Goal: Check status: Check status

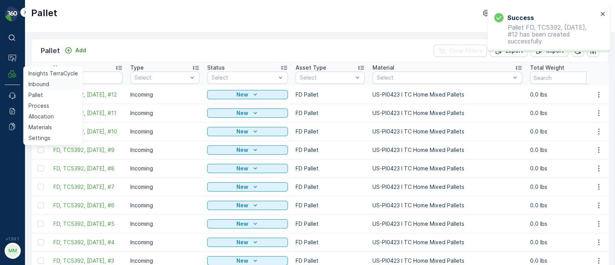
click at [35, 84] on p "Inbound" at bounding box center [38, 84] width 21 height 8
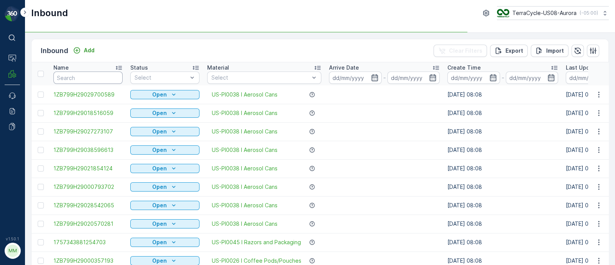
click at [98, 74] on input "text" at bounding box center [87, 78] width 69 height 12
paste input "1ZB799H29003602215"
type input "1ZB799H29003602215"
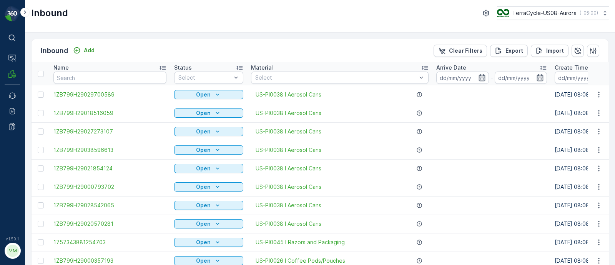
type input "1ZB799H29003602215"
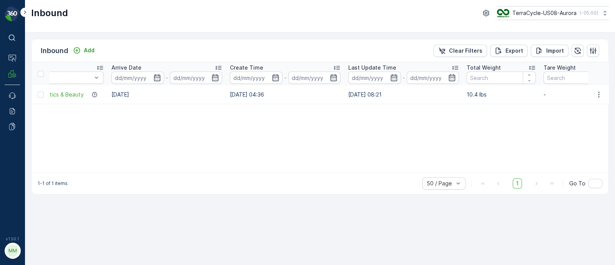
drag, startPoint x: 405, startPoint y: 92, endPoint x: 619, endPoint y: 95, distance: 214.7
click at [615, 95] on html "⌘B Operations MRF Events Reports Documents v 1.50.1 MM MRF.US08 Inbound TerraCy…" at bounding box center [307, 132] width 615 height 265
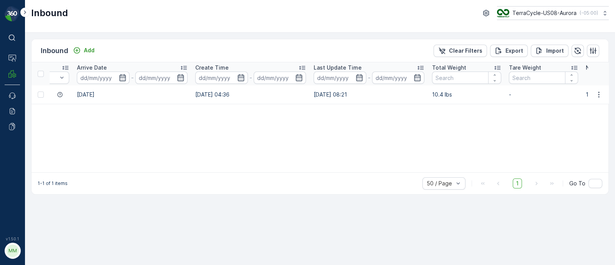
click at [535, 126] on div "Name 1ZB799H29003602215 Status Select Material Select Arrive Date - Create Time…" at bounding box center [320, 117] width 577 height 110
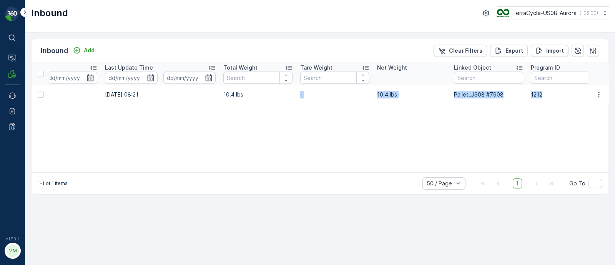
scroll to position [0, 709]
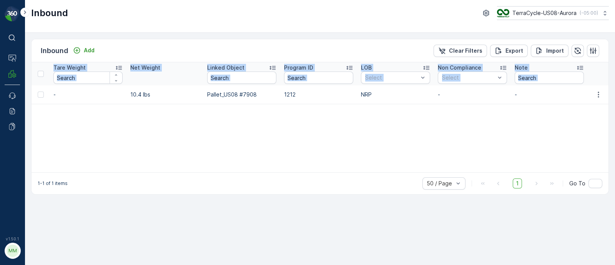
drag, startPoint x: 494, startPoint y: 97, endPoint x: 638, endPoint y: 100, distance: 144.3
click at [615, 100] on html "⌘B Operations MRF Events Reports Documents v 1.50.1 MM MRF.US08 Inbound TerraCy…" at bounding box center [307, 132] width 615 height 265
click at [414, 129] on div "Name 1ZB799H29003602215 Status Select Material Select Arrive Date - Create Time…" at bounding box center [320, 117] width 577 height 110
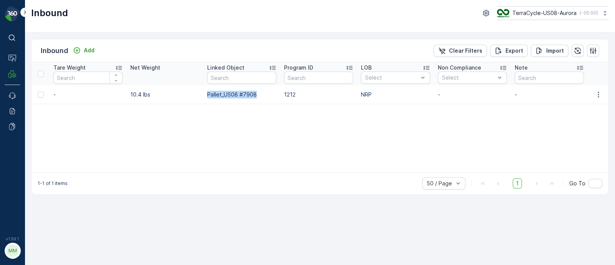
drag, startPoint x: 265, startPoint y: 97, endPoint x: 207, endPoint y: 94, distance: 58.9
click at [207, 94] on td "Pallet_US08 #7908" at bounding box center [241, 94] width 77 height 18
copy p "Pallet_US08 #7908"
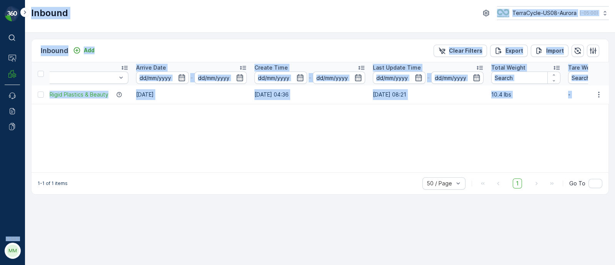
scroll to position [0, 0]
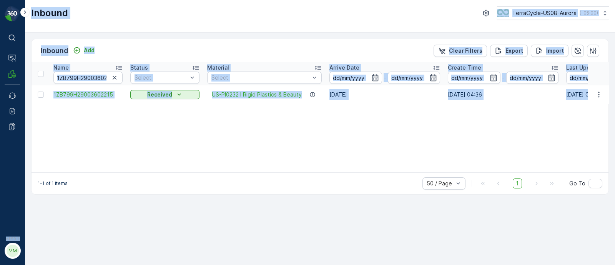
drag, startPoint x: 155, startPoint y: 93, endPoint x: 0, endPoint y: 83, distance: 155.4
click at [0, 83] on div "⌘B Operations MRF Events Reports Documents v 1.50.1 MM MRF.US08 Inbound TerraCy…" at bounding box center [307, 132] width 615 height 265
click at [79, 73] on input "1ZB799H29003602215" at bounding box center [87, 78] width 69 height 12
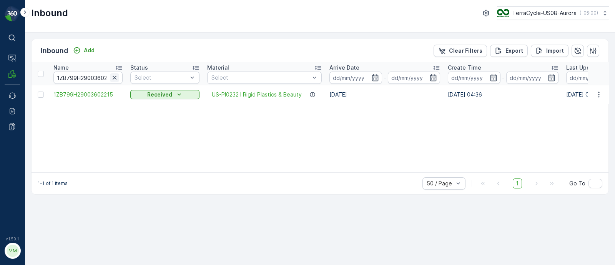
click at [115, 78] on icon "button" at bounding box center [115, 78] width 4 height 4
click at [102, 75] on input "text" at bounding box center [87, 78] width 69 height 12
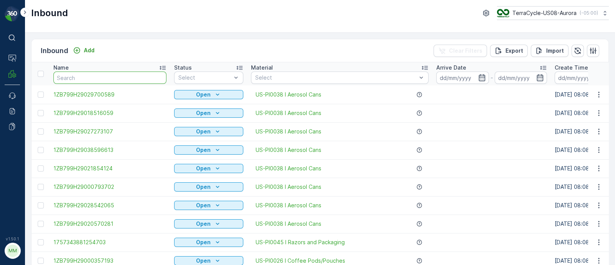
click at [98, 76] on input "text" at bounding box center [109, 78] width 113 height 12
paste input "1ZB799H29010079804"
type input "1ZB799H29010079804"
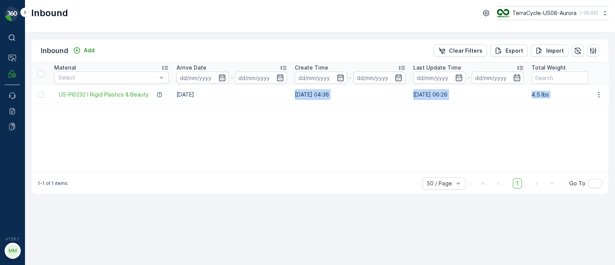
drag, startPoint x: 445, startPoint y: 94, endPoint x: 626, endPoint y: 93, distance: 181.2
click at [615, 93] on html "⌘B Operations MRF Events Reports Documents v 1.50.1 MM MRF.US08 Inbound TerraCy…" at bounding box center [307, 132] width 615 height 265
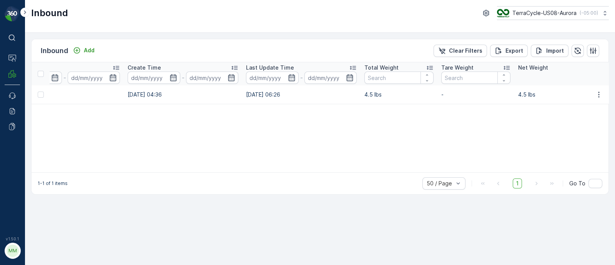
click at [531, 119] on div "Name 1ZB799H29010079804 Status Select Material Select Arrive Date - Create Time…" at bounding box center [320, 117] width 577 height 110
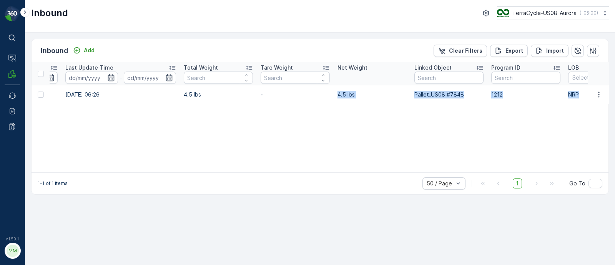
drag, startPoint x: 487, startPoint y: 88, endPoint x: 624, endPoint y: 101, distance: 138.3
click at [615, 101] on html "⌘B Operations MRF Events Reports Documents v 1.50.1 MM MRF.US08 Inbound TerraCy…" at bounding box center [307, 132] width 615 height 265
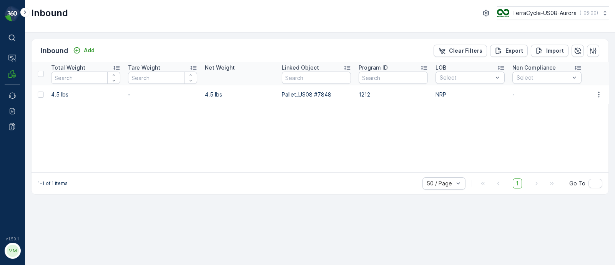
click at [398, 112] on div "Name 1ZB799H29010079804 Status Select Material Select Arrive Date - Create Time…" at bounding box center [320, 117] width 577 height 110
drag, startPoint x: 274, startPoint y: 91, endPoint x: 344, endPoint y: 92, distance: 70.0
click at [344, 92] on tr "1ZB799H29010079804 Received US-PI0232 I Rigid Plastics & Beauty [DATE] [DATE] 0…" at bounding box center [41, 94] width 1286 height 18
copy tr "Pallet_US08 #7848"
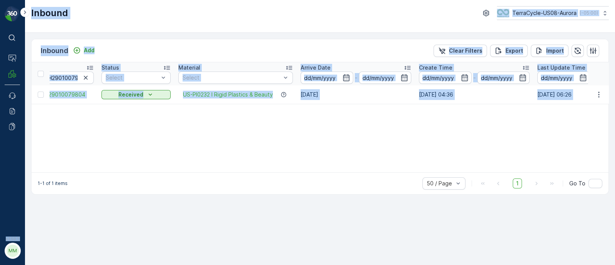
scroll to position [0, 0]
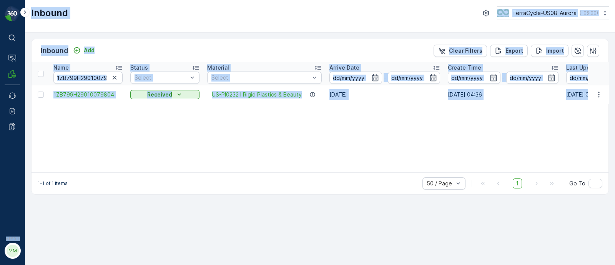
drag, startPoint x: 97, startPoint y: 97, endPoint x: 0, endPoint y: 96, distance: 96.9
click at [0, 96] on div "⌘B Operations MRF Events Reports Documents v 1.50.1 MM MRF.US08 Inbound TerraCy…" at bounding box center [307, 132] width 615 height 265
click at [70, 76] on input "1ZB799H29010079804" at bounding box center [87, 78] width 69 height 12
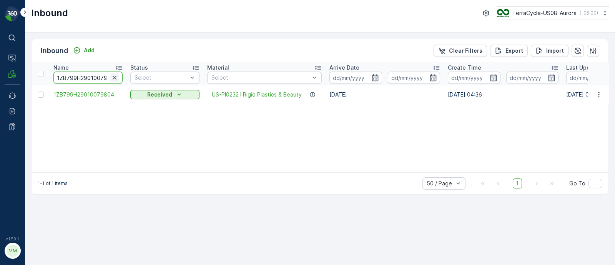
click at [115, 78] on icon "button" at bounding box center [115, 78] width 8 height 8
click at [95, 73] on input "text" at bounding box center [87, 78] width 69 height 12
paste input "1ZB799H29036740933"
type input "1ZB799H29036740933"
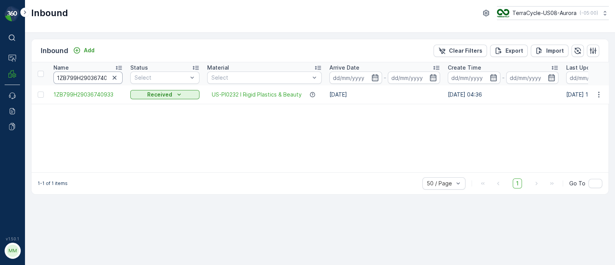
scroll to position [0, 10]
drag, startPoint x: 101, startPoint y: 79, endPoint x: 127, endPoint y: 80, distance: 25.8
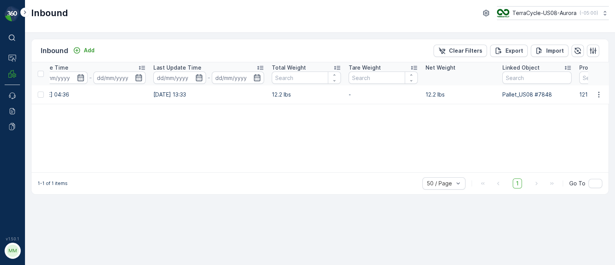
drag, startPoint x: 440, startPoint y: 97, endPoint x: 632, endPoint y: 93, distance: 191.2
click at [615, 93] on html "⌘B Operations MRF Events Reports Documents v 1.50.1 MM MRF.US08 Inbound TerraCy…" at bounding box center [307, 132] width 615 height 265
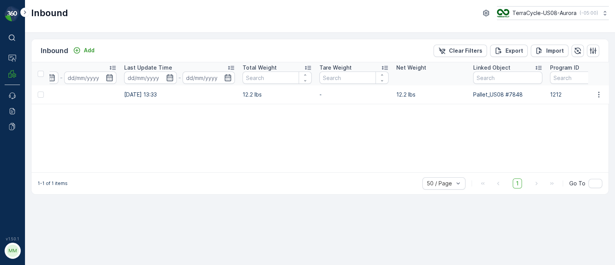
click at [447, 128] on div "Name 1ZB799H29036740933 Status Select Material Select Arrive Date - Create Time…" at bounding box center [320, 117] width 577 height 110
drag, startPoint x: 467, startPoint y: 95, endPoint x: 525, endPoint y: 93, distance: 58.5
click at [525, 93] on tr "1ZB799H29036740933 Received US-PI0232 I Rigid Plastics & Beauty [DATE] [DATE] 0…" at bounding box center [232, 94] width 1286 height 18
copy tr "Pallet_US08 #7848"
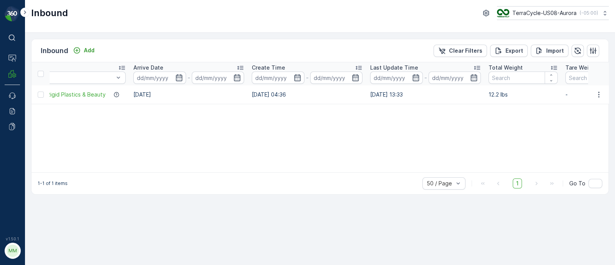
scroll to position [0, 0]
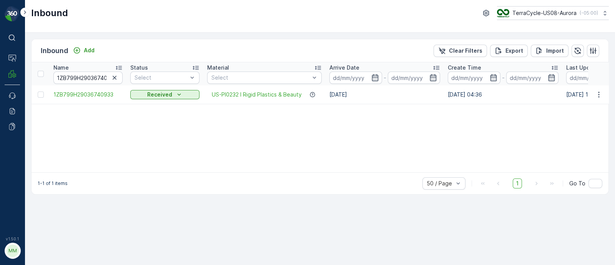
drag, startPoint x: 191, startPoint y: 95, endPoint x: 0, endPoint y: 105, distance: 191.4
click at [0, 105] on div "⌘B Operations MRF Events Reports Documents v 1.50.1 MM MRF.US08 Inbound TerraCy…" at bounding box center [307, 132] width 615 height 265
click at [173, 127] on div "Name 1ZB799H29036740933 Status Select Material Select Arrive Date - Create Time…" at bounding box center [320, 117] width 577 height 110
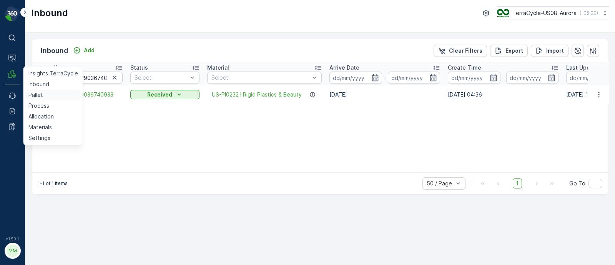
click at [48, 92] on link "Pallet" at bounding box center [53, 95] width 56 height 11
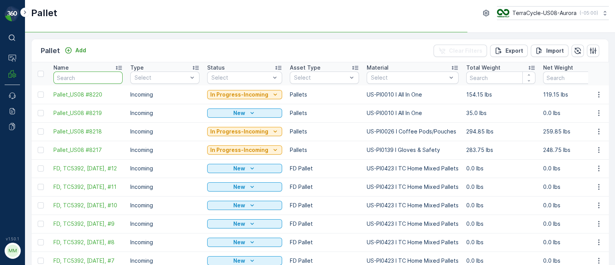
click at [69, 72] on input "text" at bounding box center [87, 78] width 69 height 12
paste input "Pallet_US08 #7908"
type input "Pallet_US08 #7908"
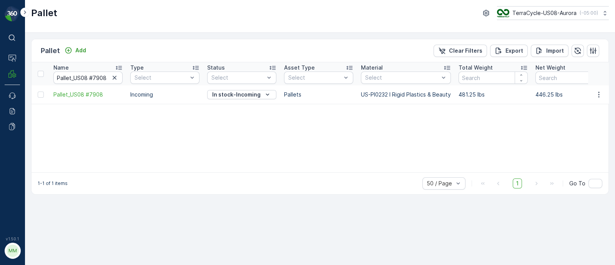
drag, startPoint x: 114, startPoint y: 78, endPoint x: 94, endPoint y: 73, distance: 20.1
click at [113, 78] on icon "button" at bounding box center [115, 78] width 8 height 8
click at [94, 73] on input "text" at bounding box center [87, 78] width 69 height 12
click at [94, 75] on input "text" at bounding box center [87, 78] width 69 height 12
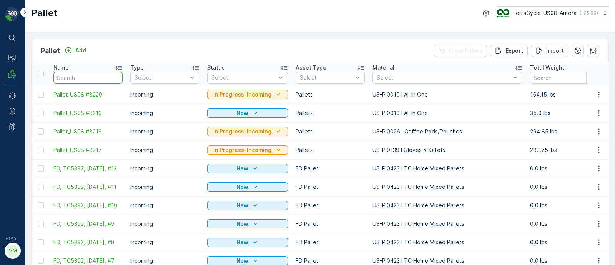
type input "Pallet_US08 #7848"
